Goal: Task Accomplishment & Management: Complete application form

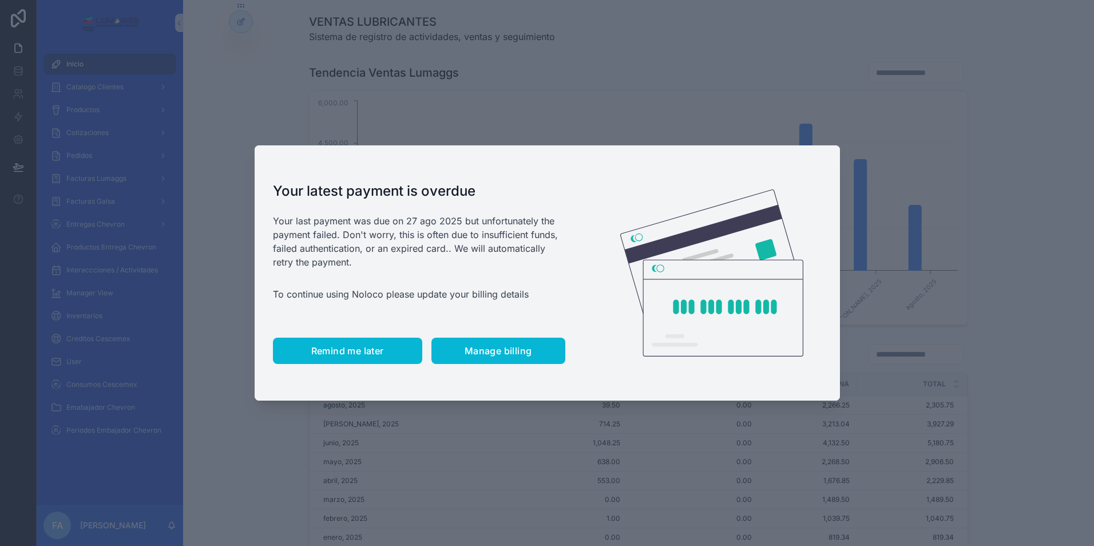
click at [330, 354] on span "Remind me later" at bounding box center [347, 350] width 73 height 11
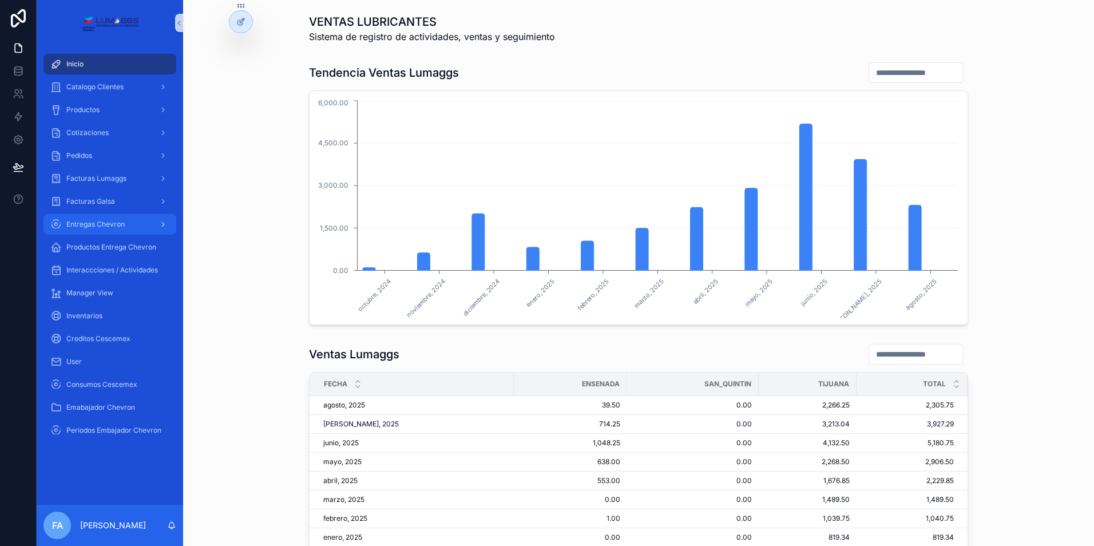
click at [134, 224] on div "Entregas Chevron" at bounding box center [109, 224] width 119 height 18
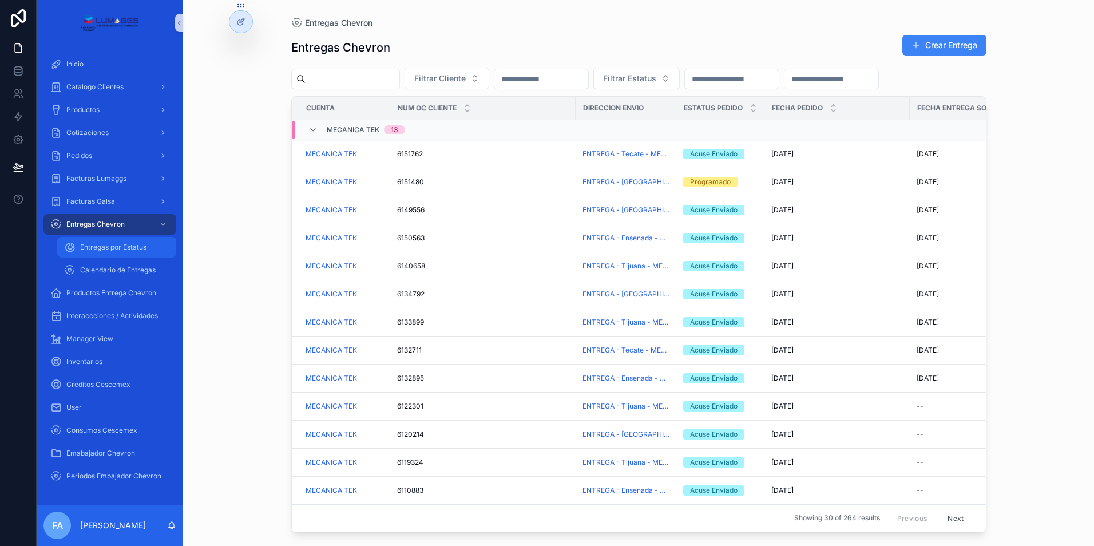
click at [136, 249] on span "Entregas por Estatus" at bounding box center [113, 247] width 66 height 9
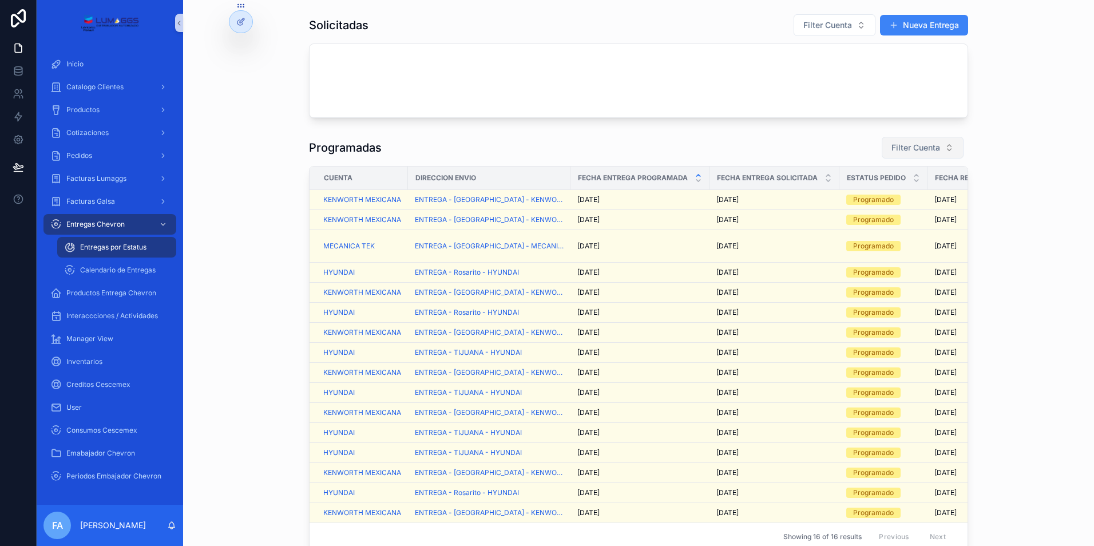
click at [925, 144] on span "Filter Cuenta" at bounding box center [915, 147] width 49 height 11
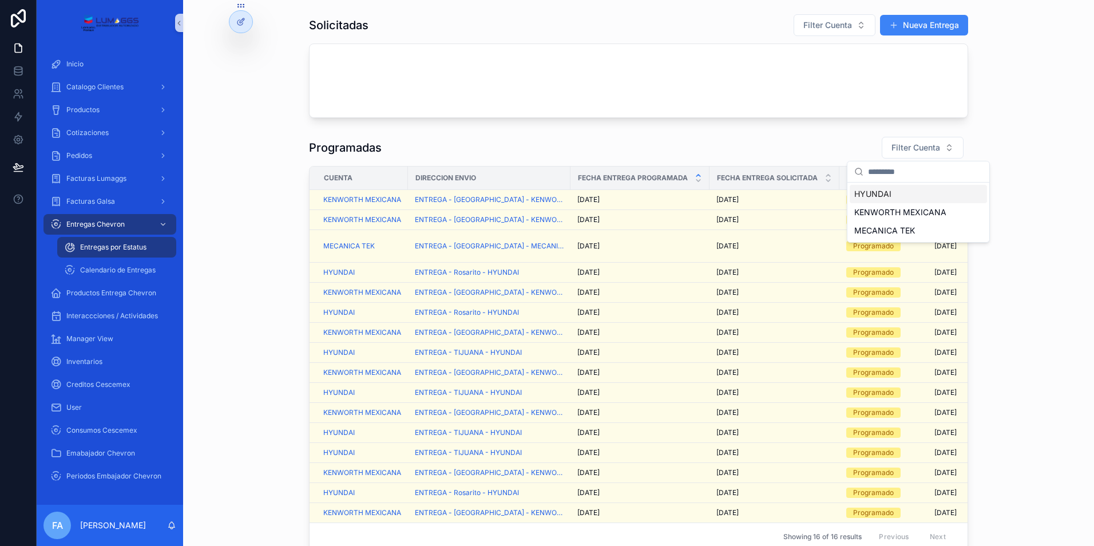
click at [880, 193] on span "HYUNDAI" at bounding box center [872, 193] width 37 height 11
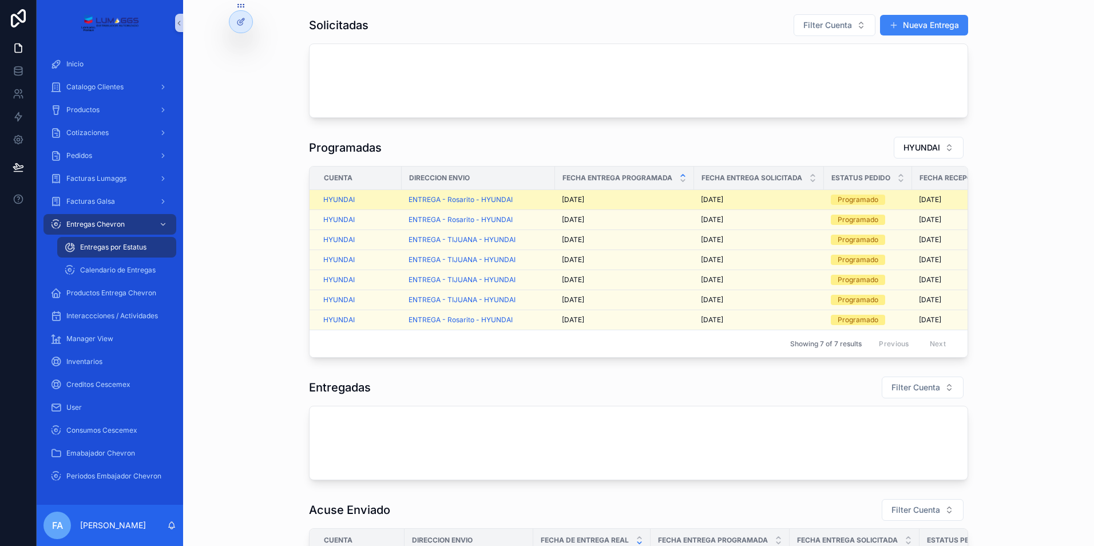
click at [577, 197] on span "[DATE]" at bounding box center [573, 199] width 22 height 9
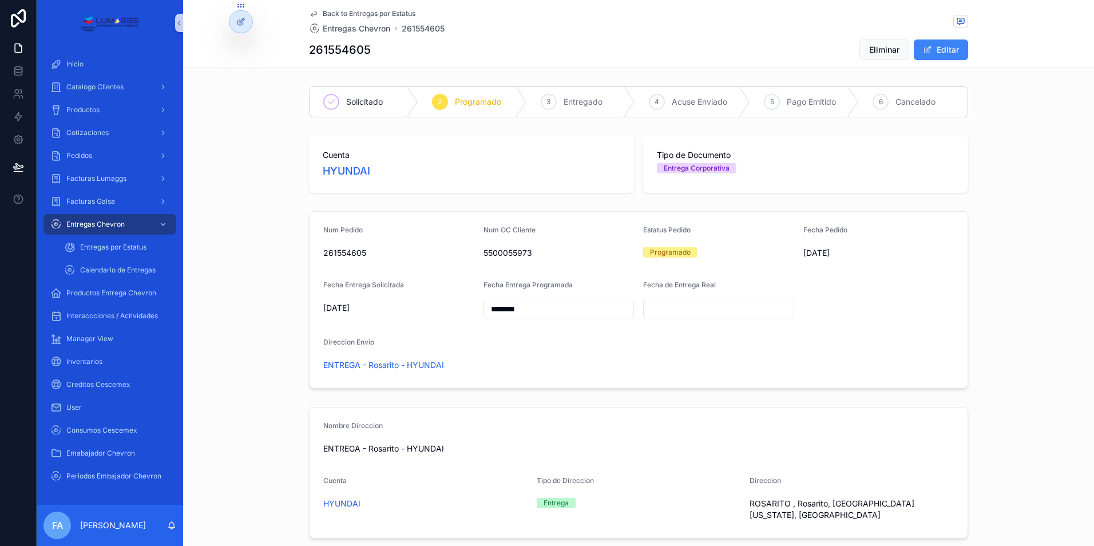
click at [651, 309] on input "text" at bounding box center [719, 309] width 150 height 16
click at [692, 402] on button "3" at bounding box center [693, 404] width 21 height 21
type input "********"
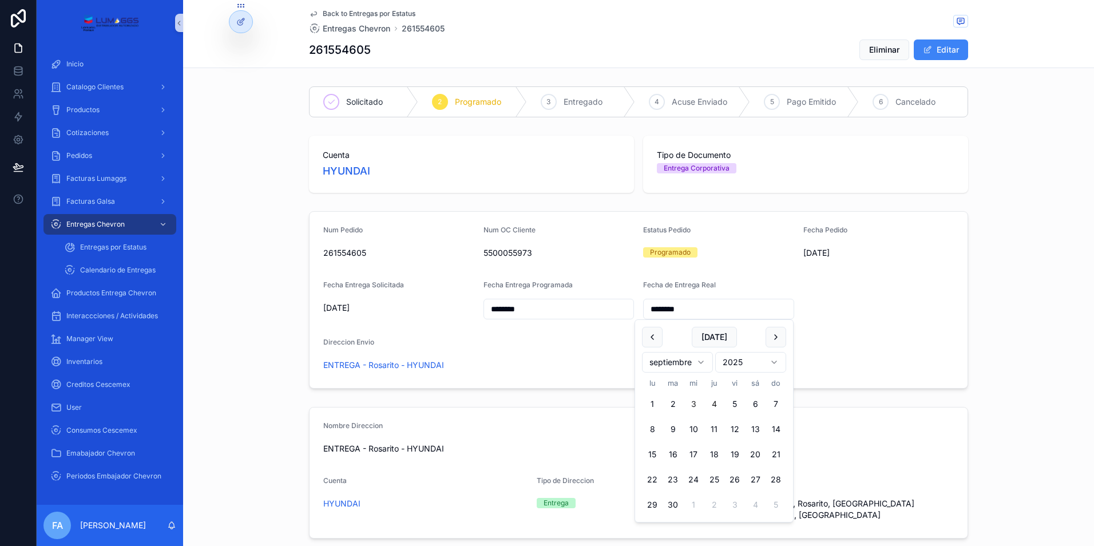
type input "********"
click at [824, 326] on form "Num Pedido 261554605 Num OC Cliente 5500055973 Estatus Pedido Programado Fecha …" at bounding box center [639, 300] width 658 height 176
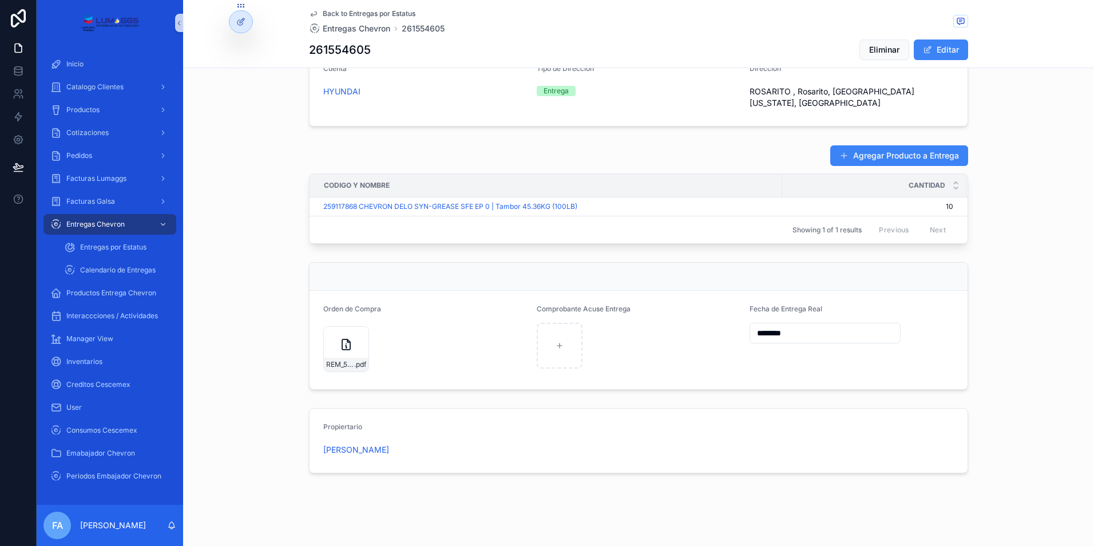
scroll to position [414, 0]
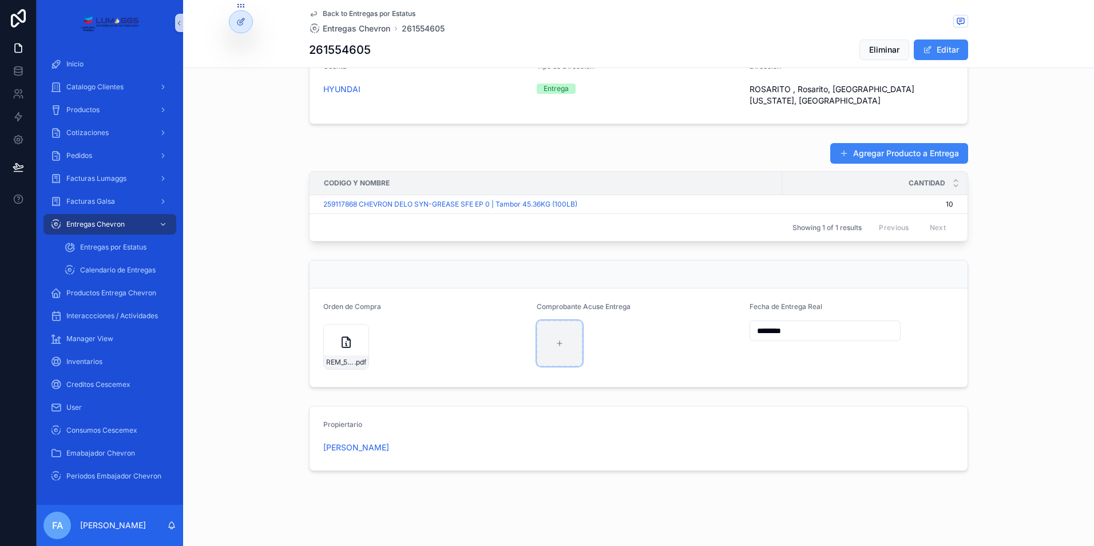
click at [558, 340] on icon at bounding box center [560, 343] width 8 height 8
type input "**********"
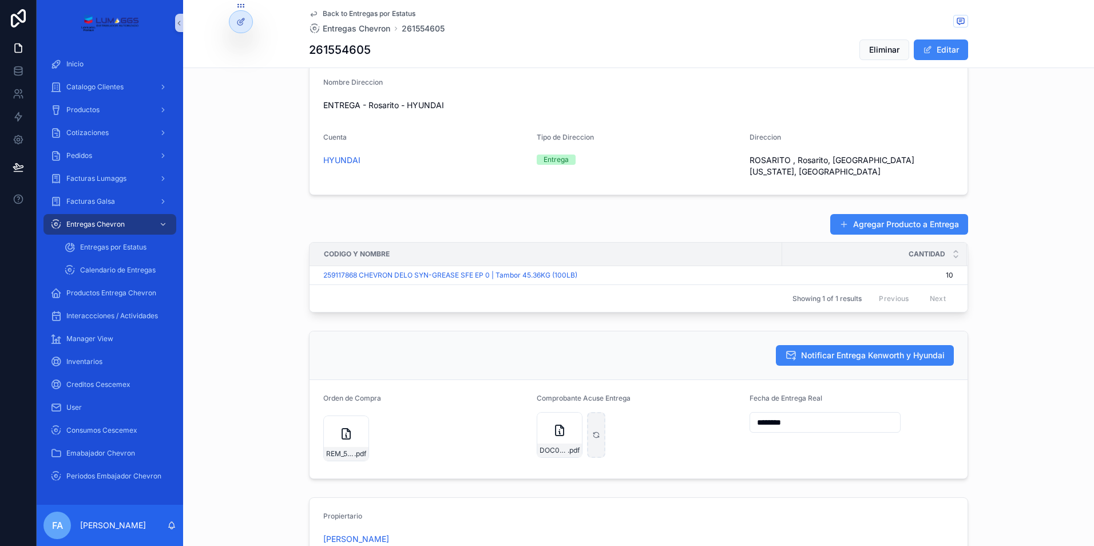
scroll to position [435, 0]
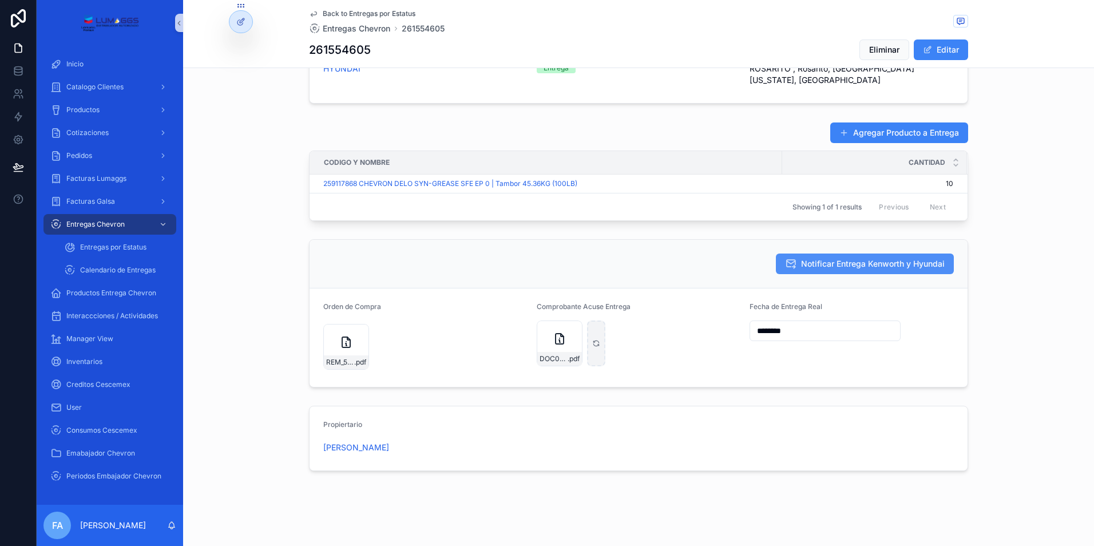
click at [842, 260] on span "Notificar Entrega Kenworth y Hyundai" at bounding box center [873, 263] width 144 height 11
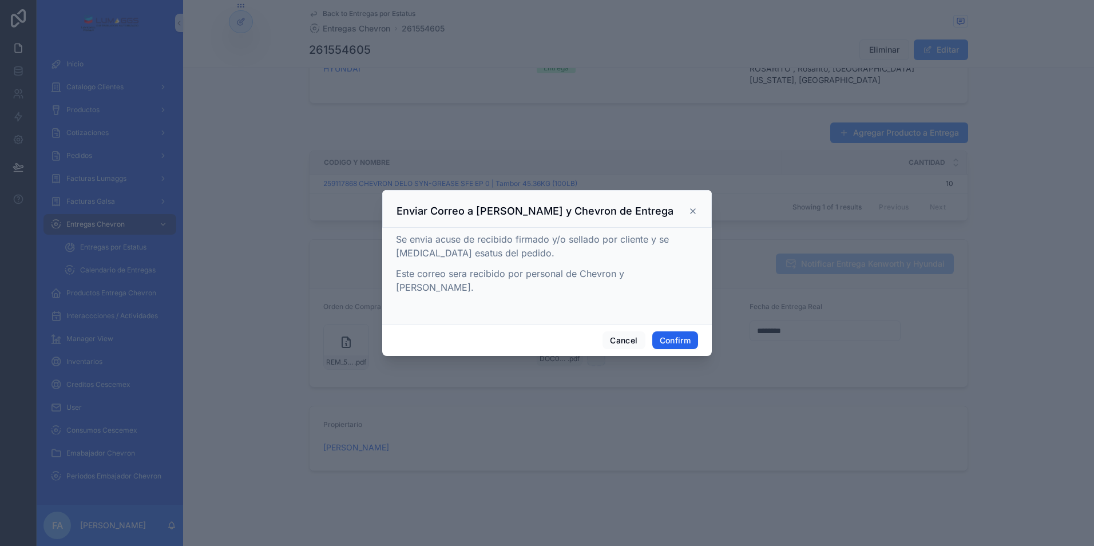
click at [679, 331] on button "Confirm" at bounding box center [675, 340] width 46 height 18
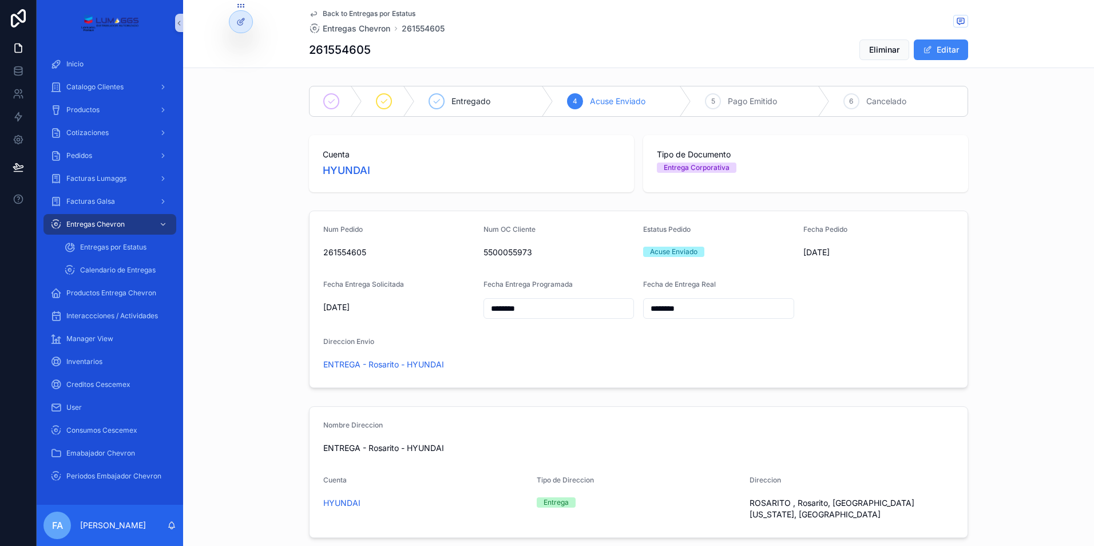
scroll to position [0, 0]
